Goal: Information Seeking & Learning: Find contact information

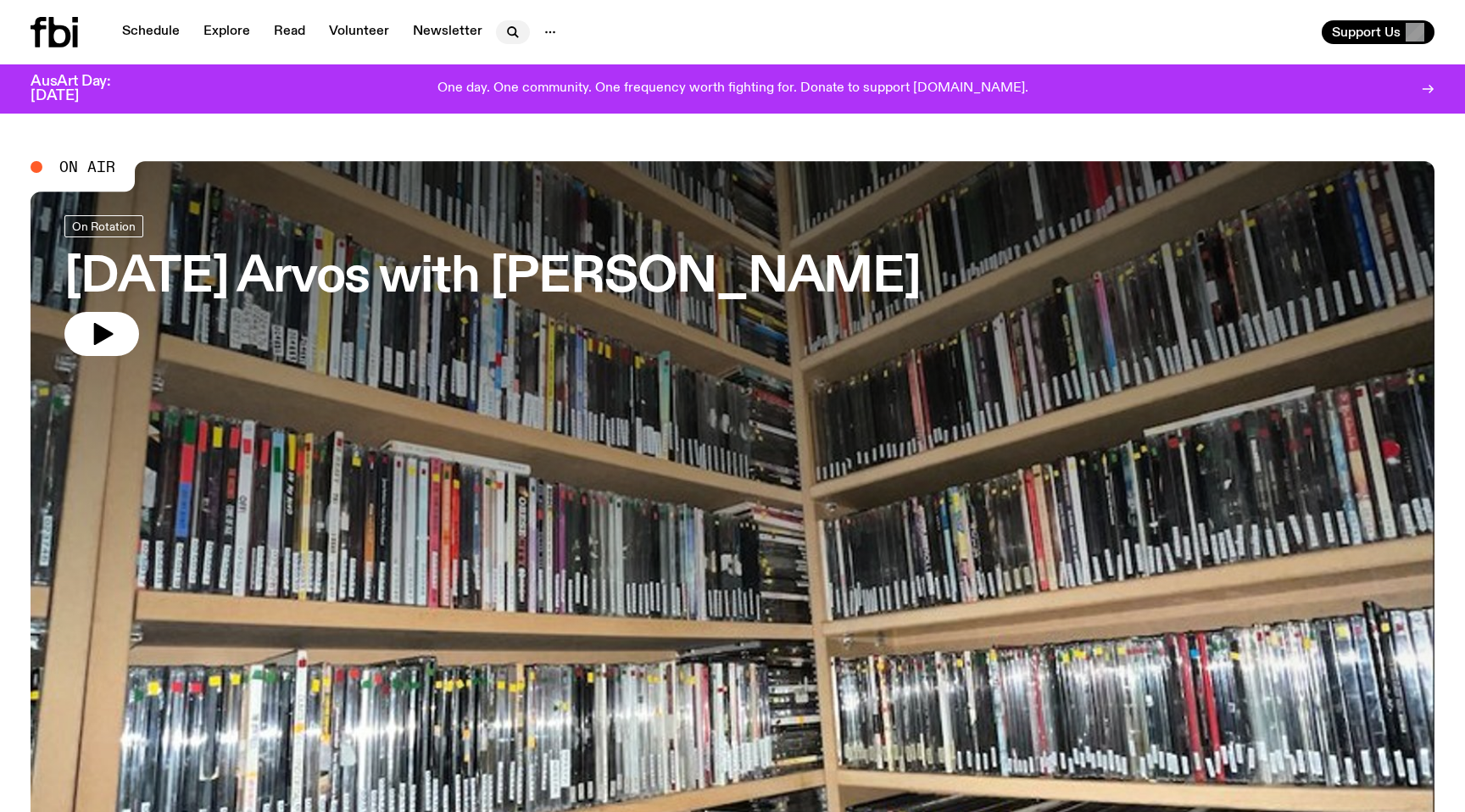
click at [511, 27] on icon "button" at bounding box center [512, 32] width 20 height 20
click at [545, 35] on icon "button" at bounding box center [550, 32] width 20 height 20
click at [550, 92] on link "Contact" at bounding box center [550, 96] width 85 height 24
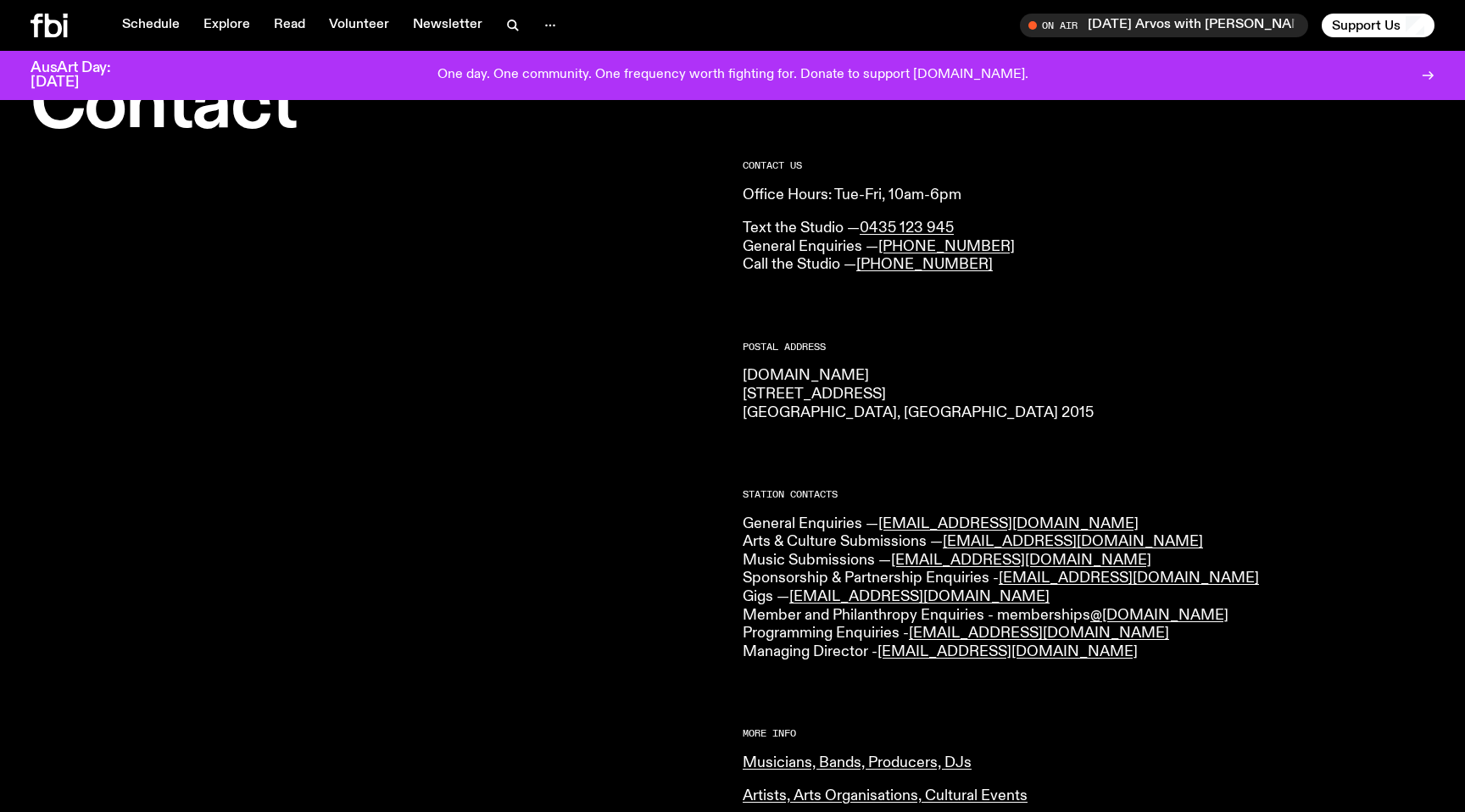
scroll to position [76, 0]
drag, startPoint x: 1040, startPoint y: 559, endPoint x: 893, endPoint y: 564, distance: 147.1
click at [893, 564] on p "General Enquiries — info@fbiradio.com Arts & Culture Submissions — culture@fbir…" at bounding box center [1089, 588] width 692 height 146
copy link "music@fbiradio.com"
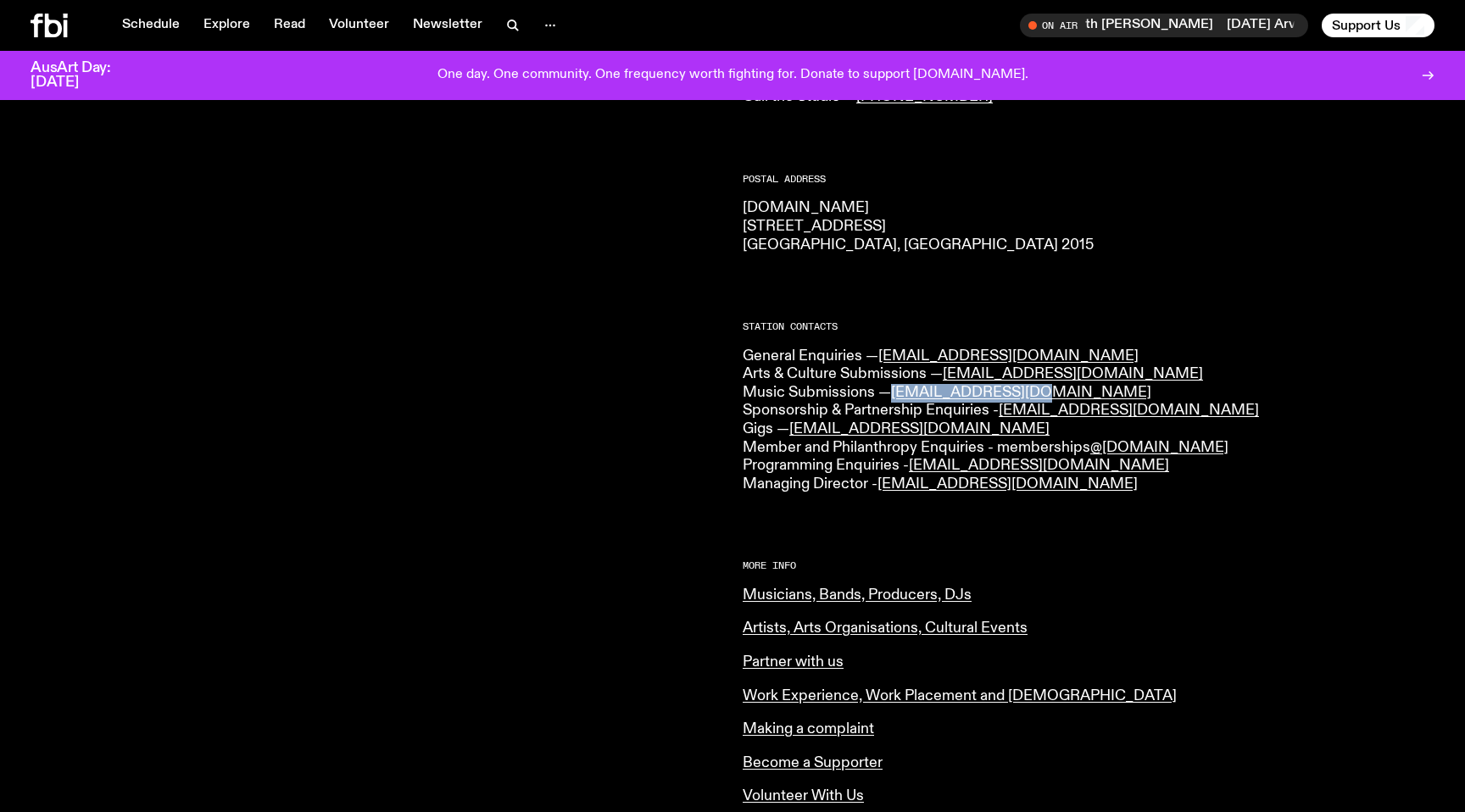
scroll to position [0, 0]
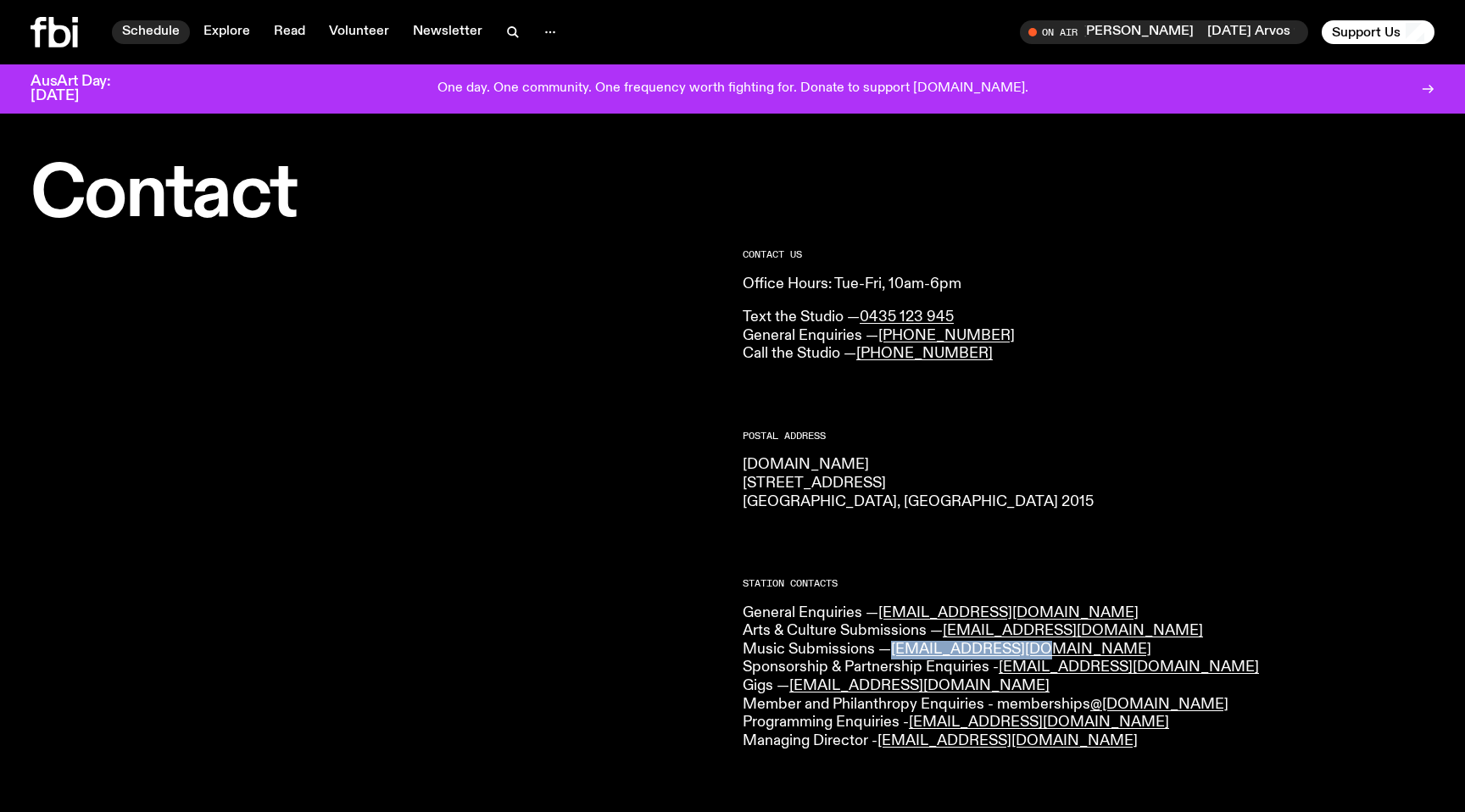
click at [149, 35] on link "Schedule" at bounding box center [151, 32] width 78 height 24
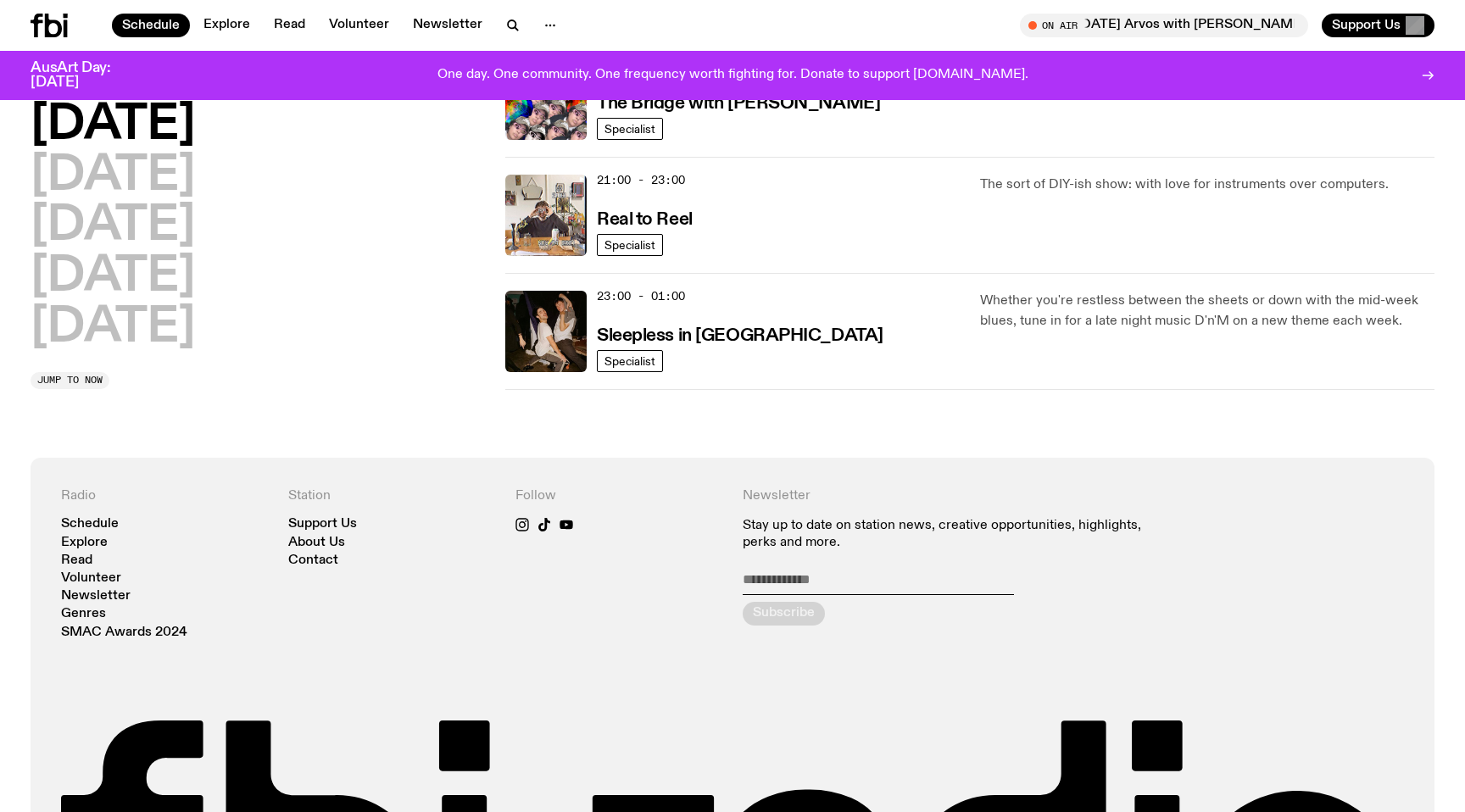
scroll to position [912, 0]
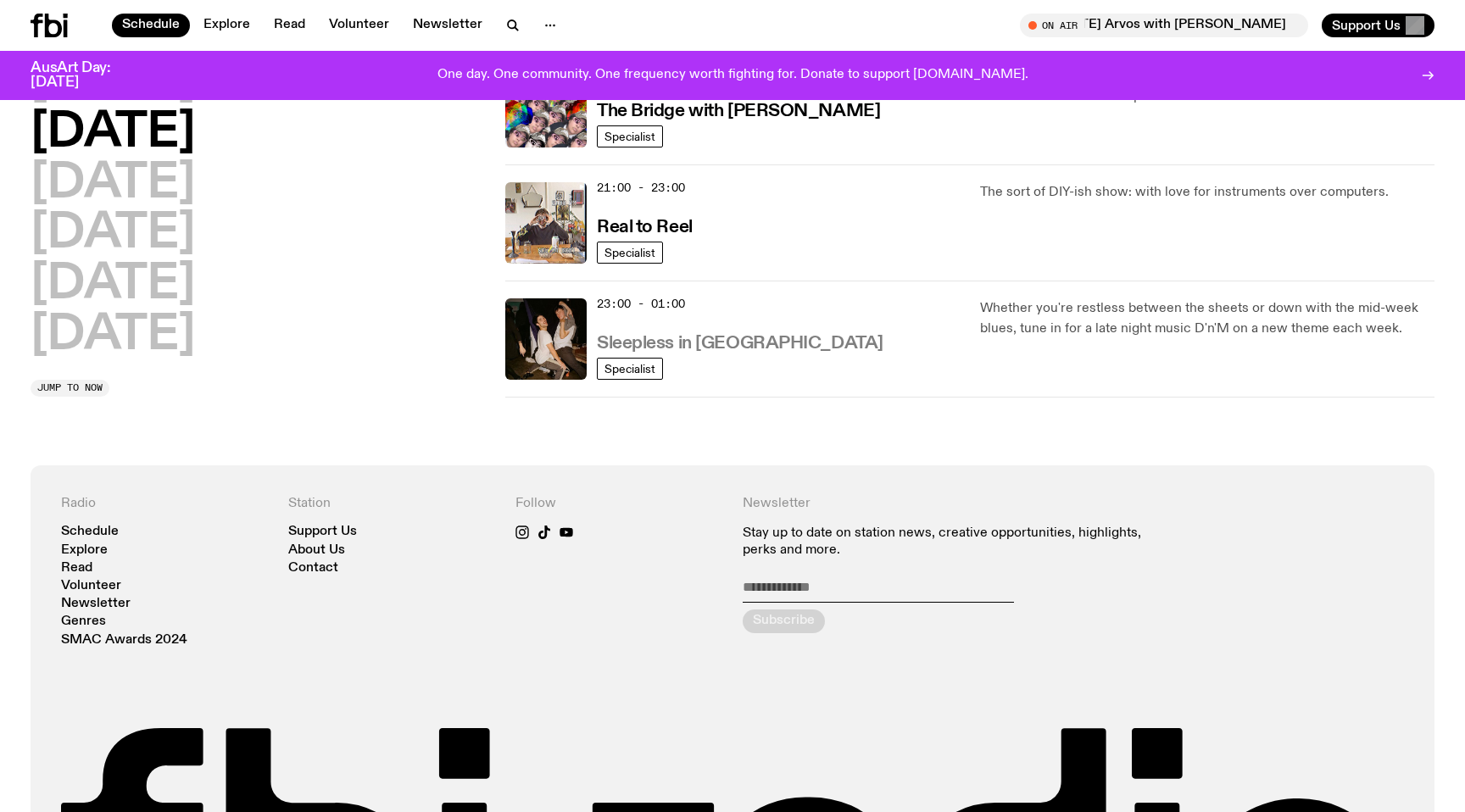
click at [692, 345] on h3 "Sleepless in [GEOGRAPHIC_DATA]" at bounding box center [740, 344] width 287 height 18
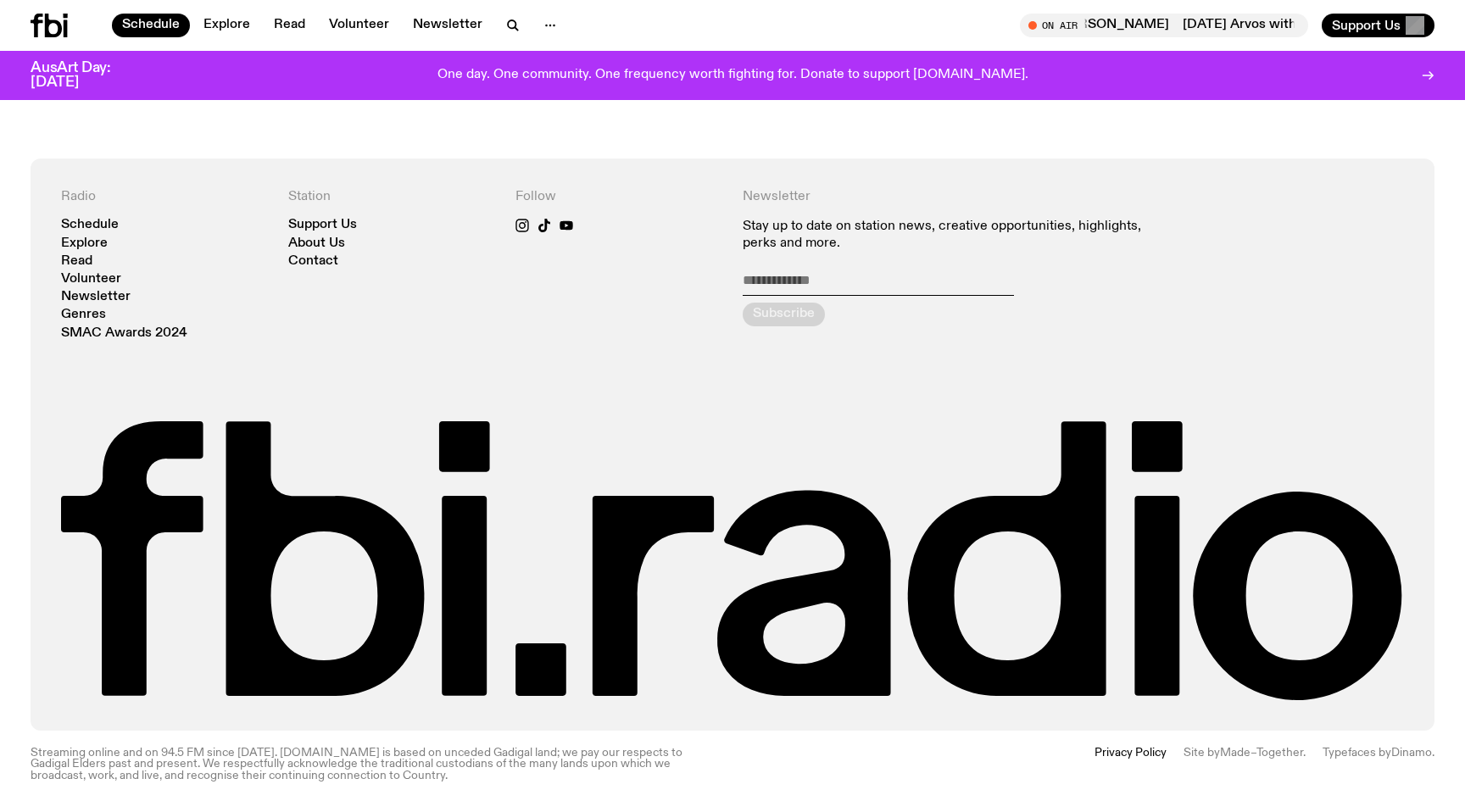
scroll to position [0, 0]
